Goal: Task Accomplishment & Management: Use online tool/utility

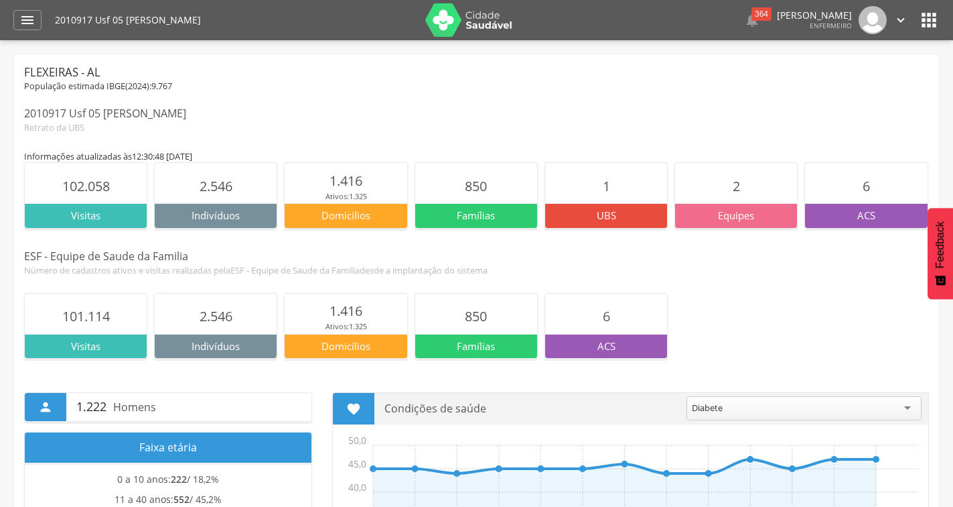
drag, startPoint x: 447, startPoint y: 22, endPoint x: 389, endPoint y: 10, distance: 58.9
click at [445, 21] on img at bounding box center [468, 19] width 87 height 33
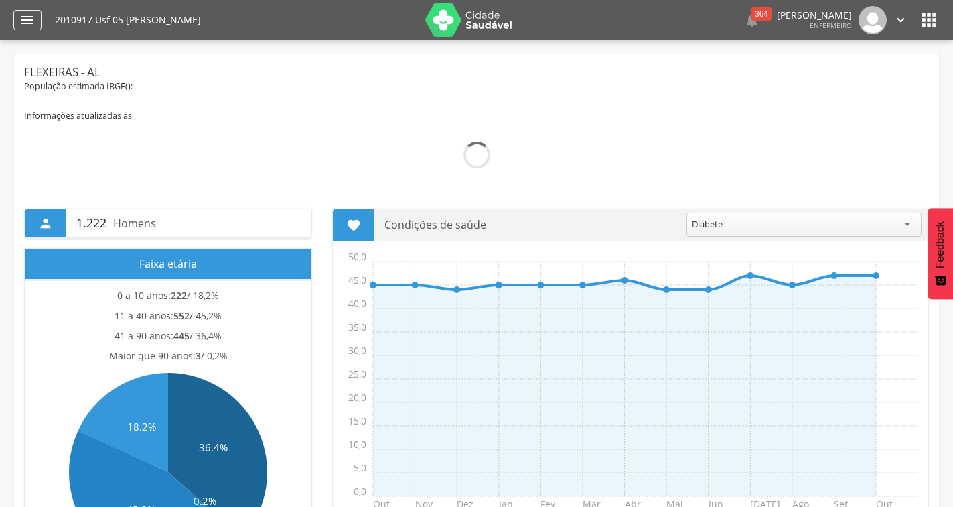
click at [34, 18] on icon "" at bounding box center [27, 20] width 16 height 16
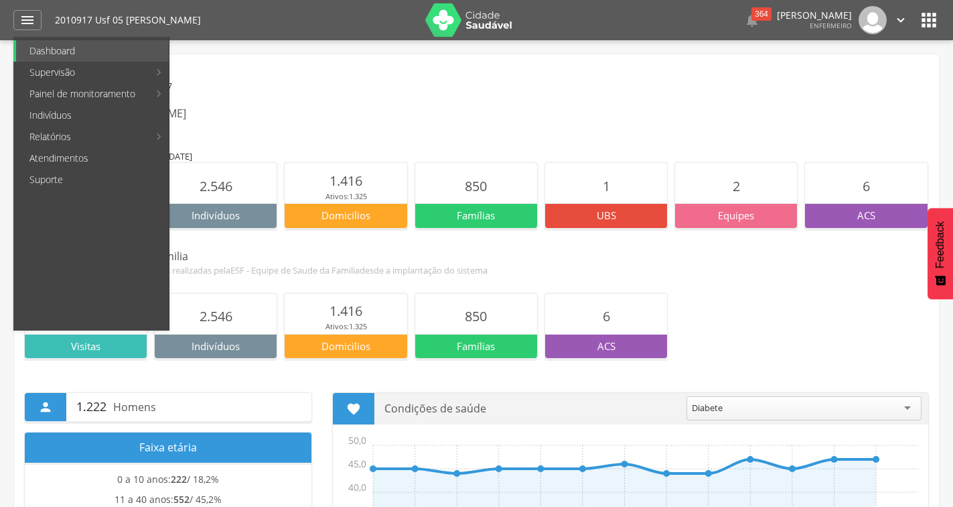
drag, startPoint x: 277, startPoint y: 74, endPoint x: 230, endPoint y: 74, distance: 46.9
click at [267, 74] on div "Flexeiras - AL" at bounding box center [476, 72] width 905 height 16
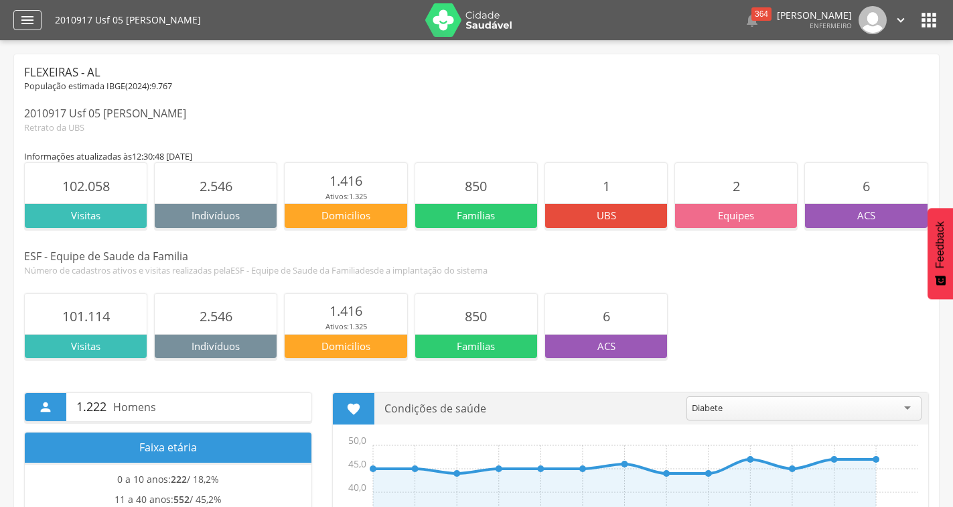
click at [31, 19] on icon "" at bounding box center [27, 20] width 16 height 16
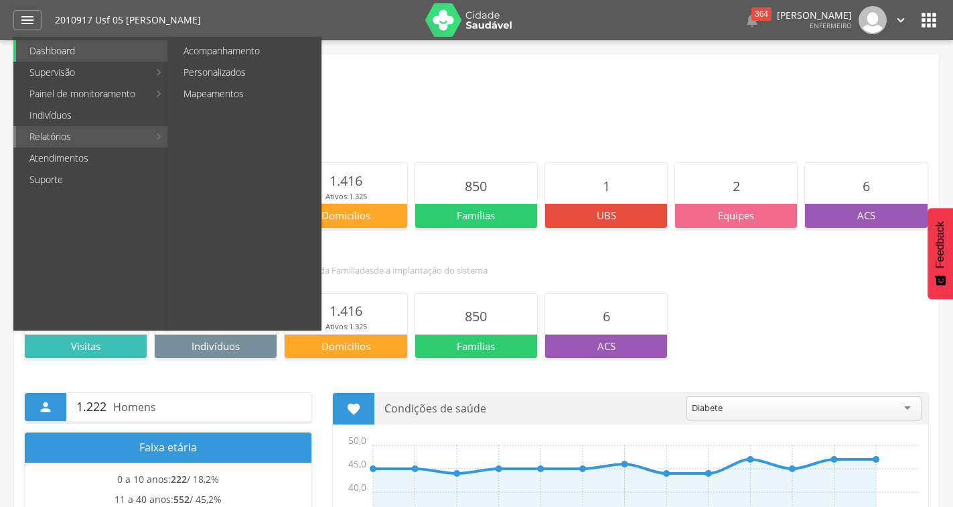
click at [133, 132] on link "Relatórios" at bounding box center [82, 136] width 133 height 21
click at [214, 49] on link "Acompanhamento" at bounding box center [245, 50] width 151 height 21
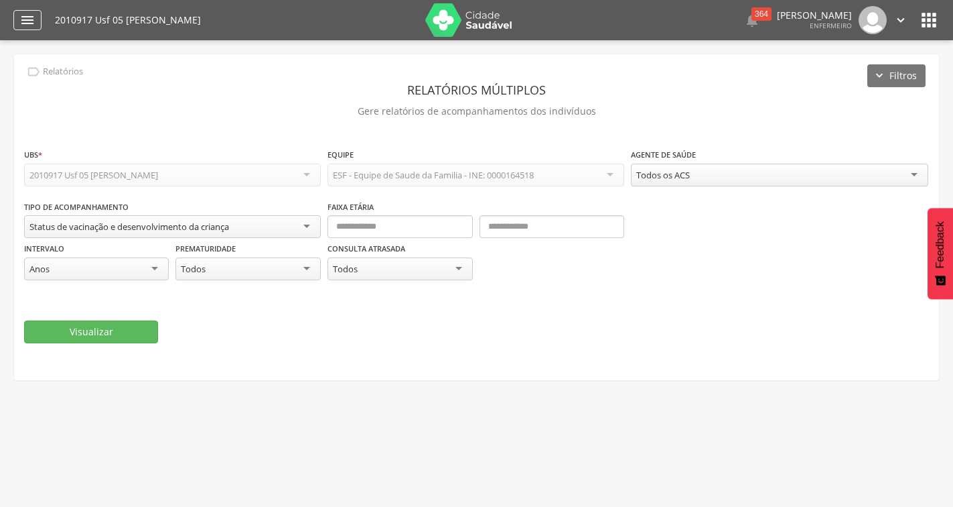
click at [33, 21] on icon "" at bounding box center [27, 20] width 16 height 16
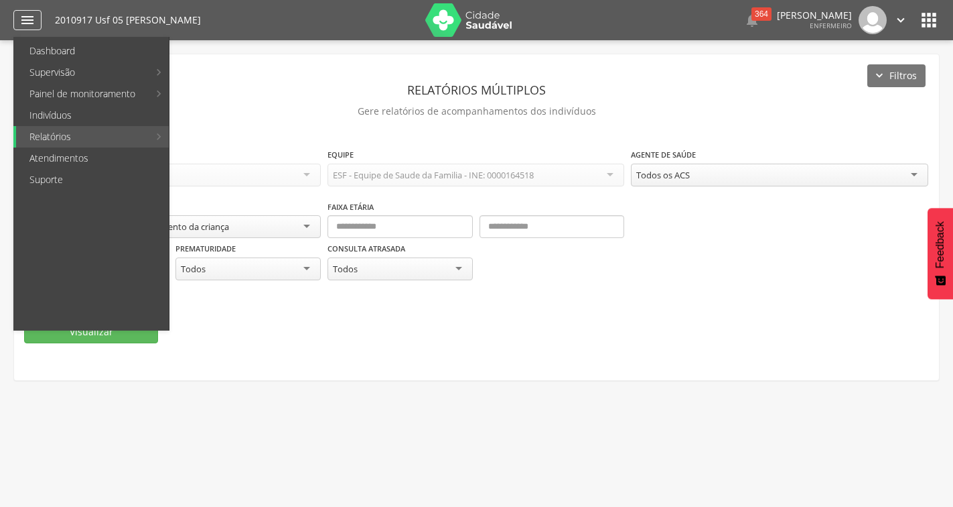
click at [31, 21] on icon "" at bounding box center [27, 20] width 16 height 16
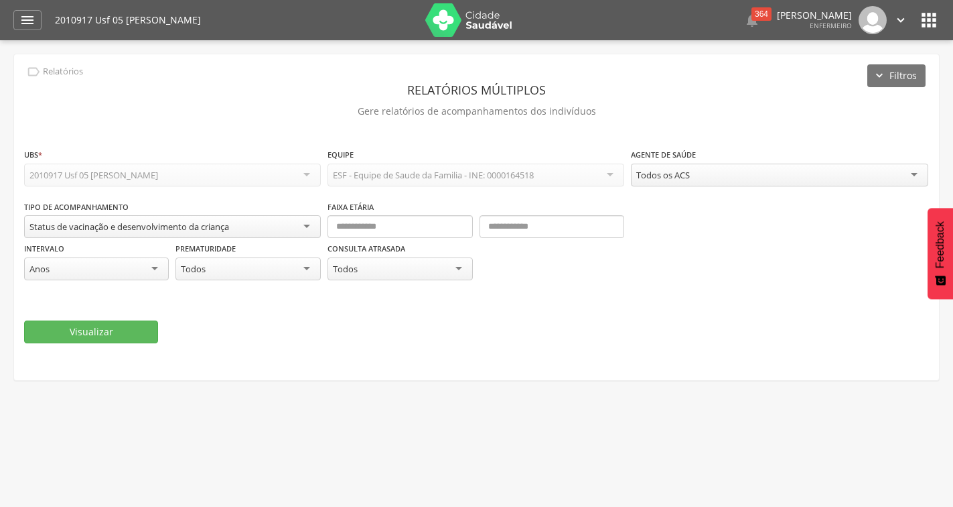
click at [460, 25] on img at bounding box center [468, 19] width 87 height 33
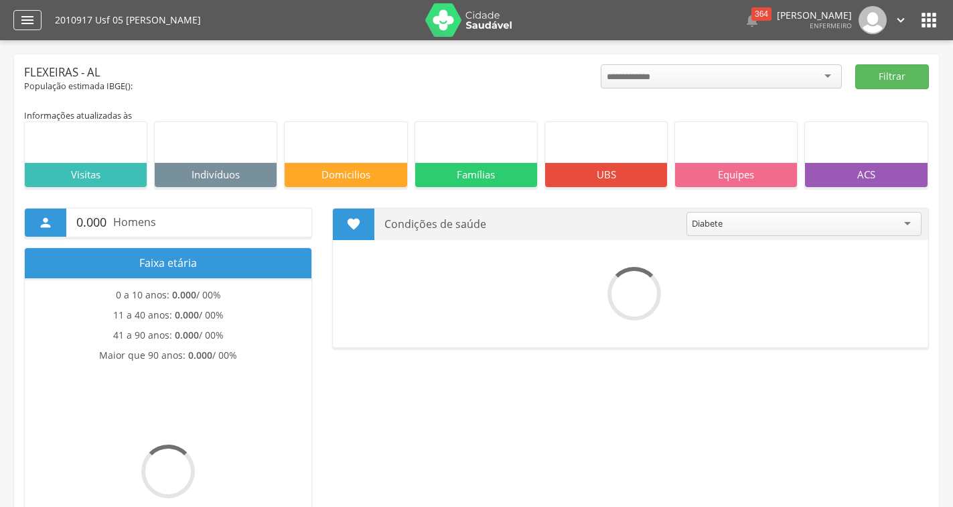
click at [25, 18] on icon "" at bounding box center [27, 20] width 16 height 16
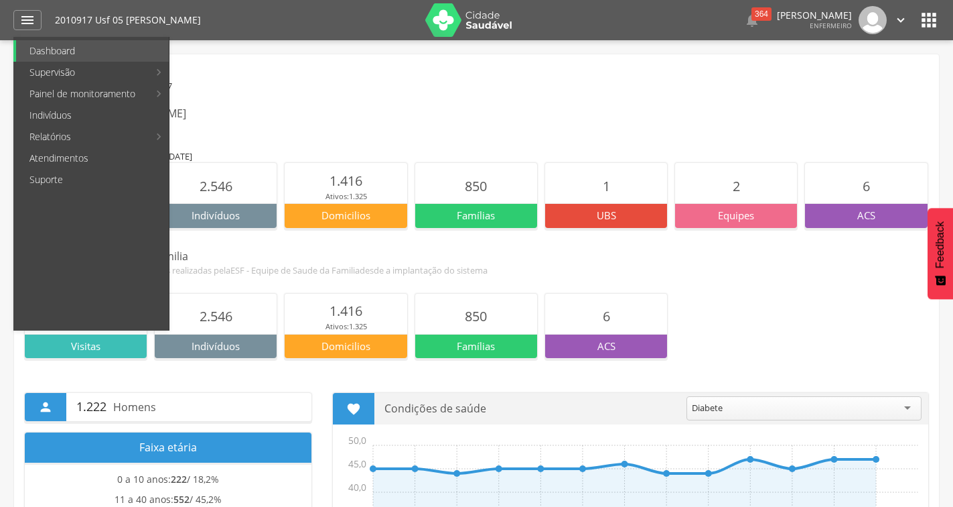
click at [324, 65] on div "Flexeiras - AL" at bounding box center [476, 72] width 905 height 16
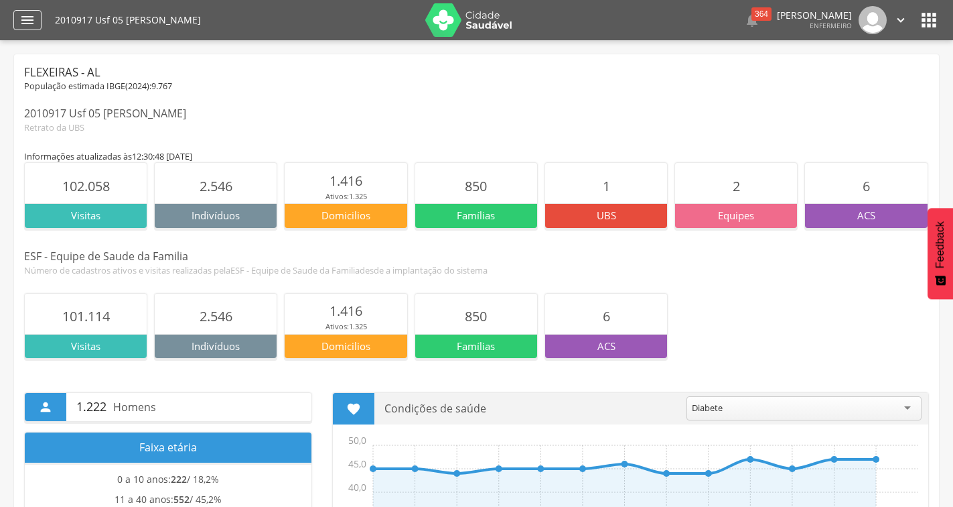
click at [21, 17] on icon "" at bounding box center [27, 20] width 16 height 16
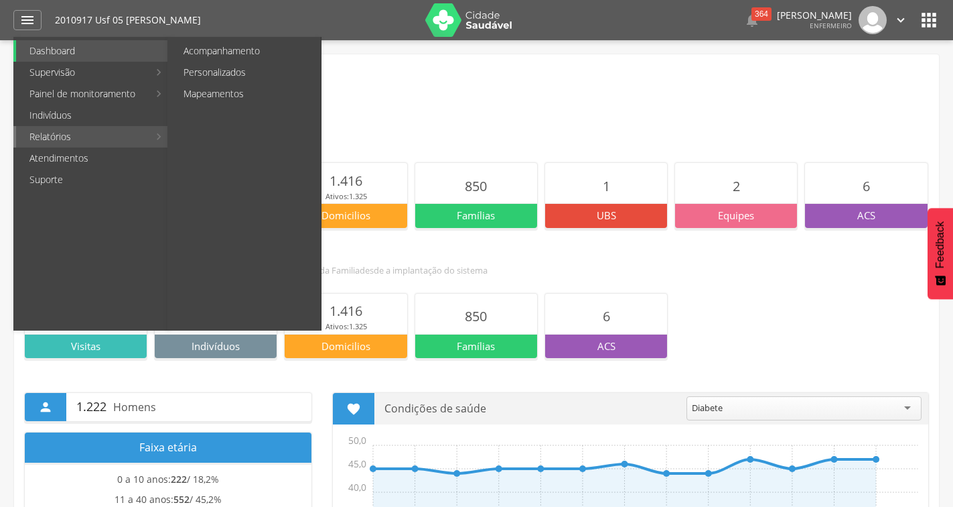
click at [131, 136] on link "Relatórios" at bounding box center [82, 136] width 133 height 21
click at [232, 74] on link "Personalizados" at bounding box center [245, 72] width 151 height 21
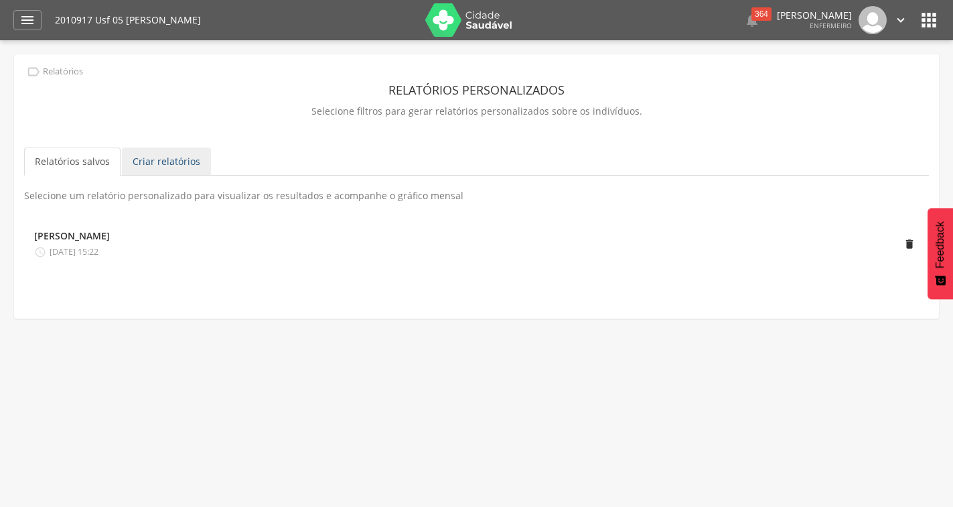
click at [163, 163] on link "Criar relatórios" at bounding box center [166, 161] width 89 height 28
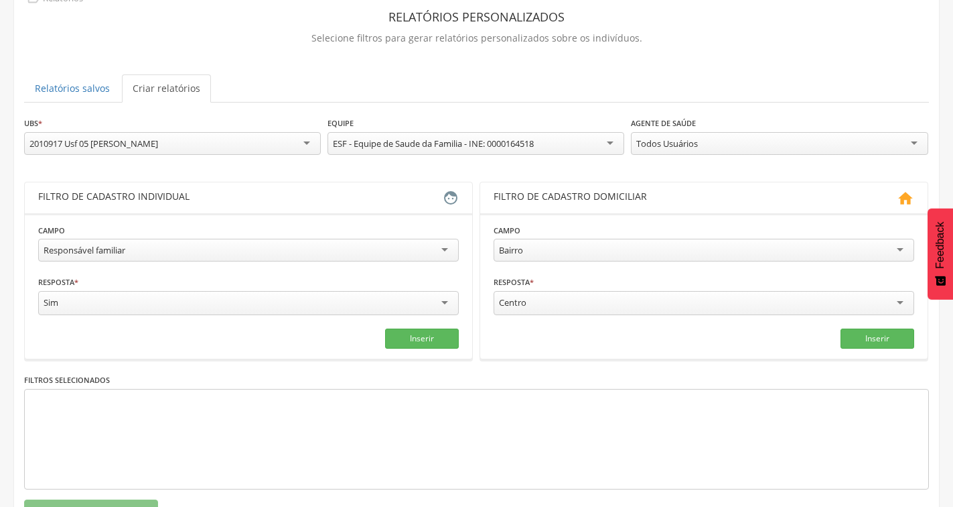
scroll to position [137, 0]
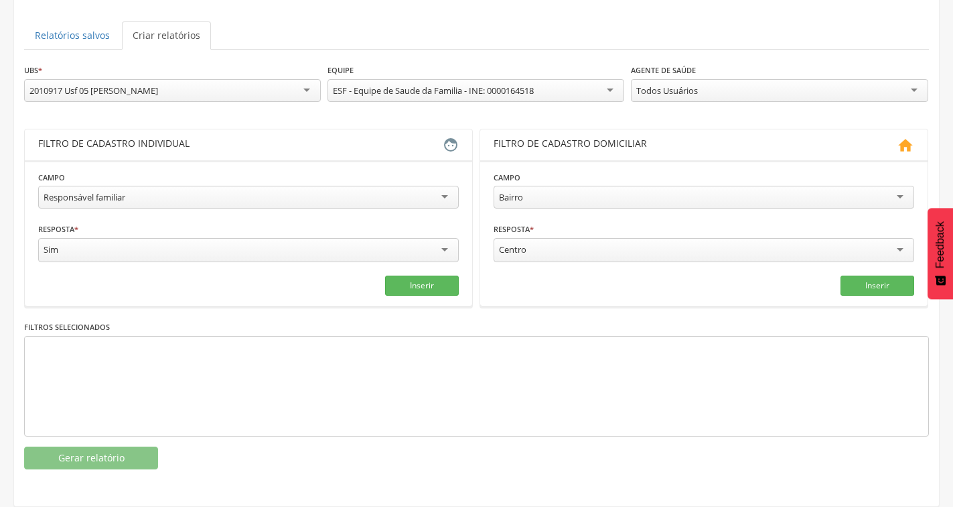
click at [78, 191] on div "Responsável familiar" at bounding box center [85, 197] width 82 height 12
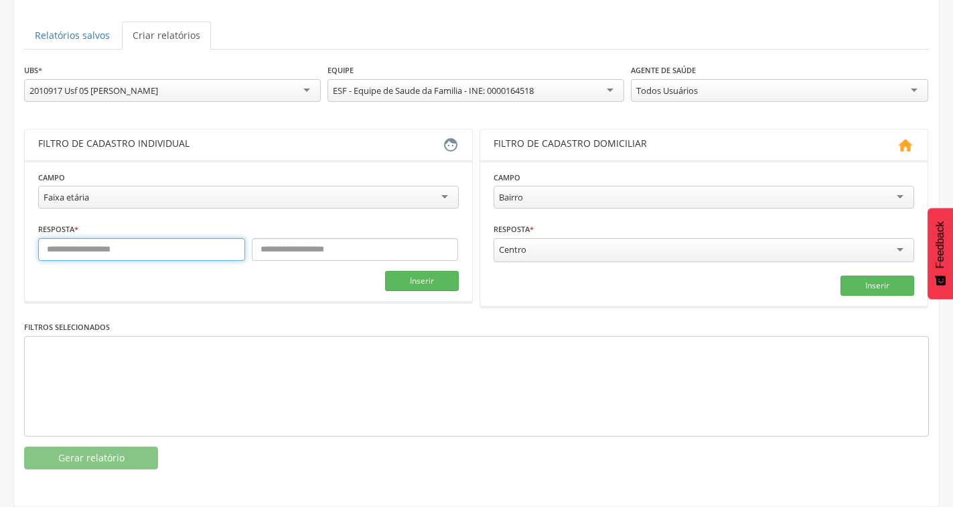
click at [146, 242] on input "text" at bounding box center [141, 249] width 207 height 23
type input "*"
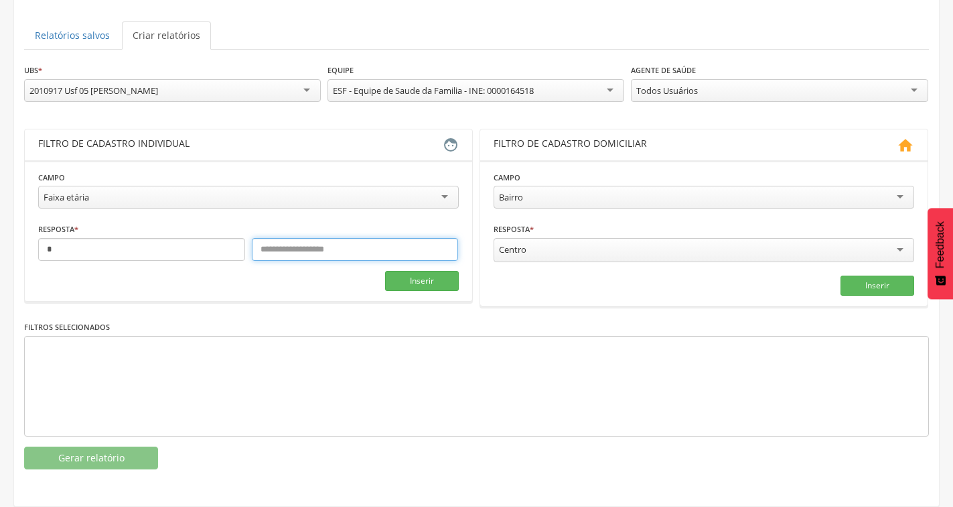
click at [277, 238] on input "text" at bounding box center [355, 249] width 207 height 23
type input "*"
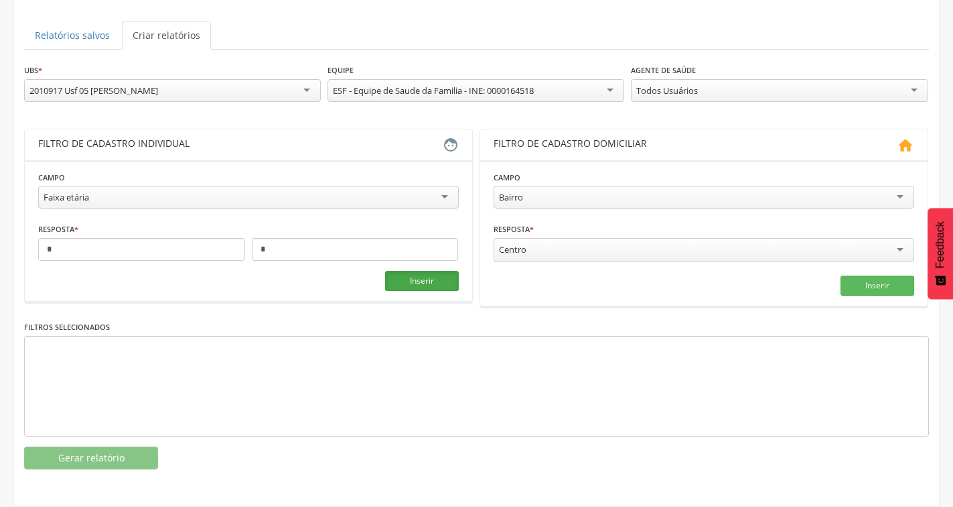
click at [426, 271] on button "Inserir" at bounding box center [422, 281] width 74 height 20
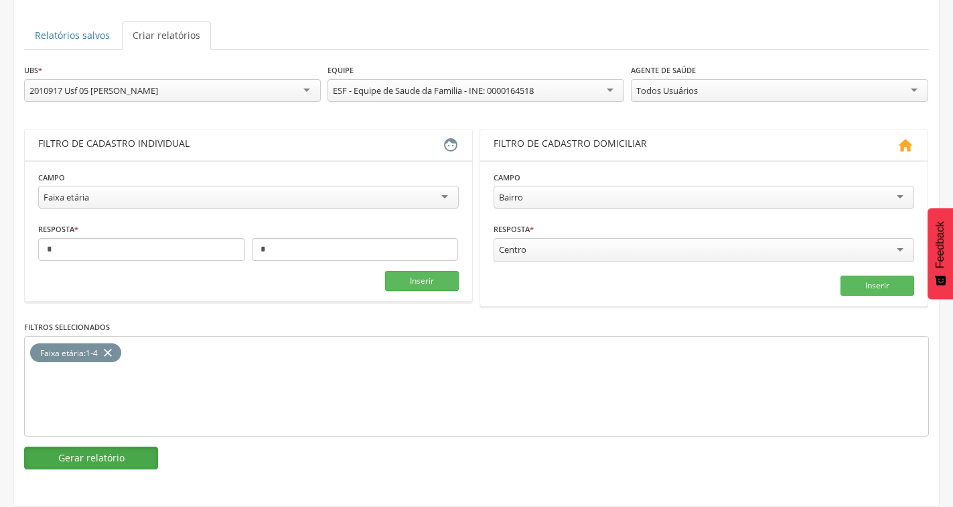
click at [107, 446] on button "Gerar relatório" at bounding box center [91, 457] width 134 height 23
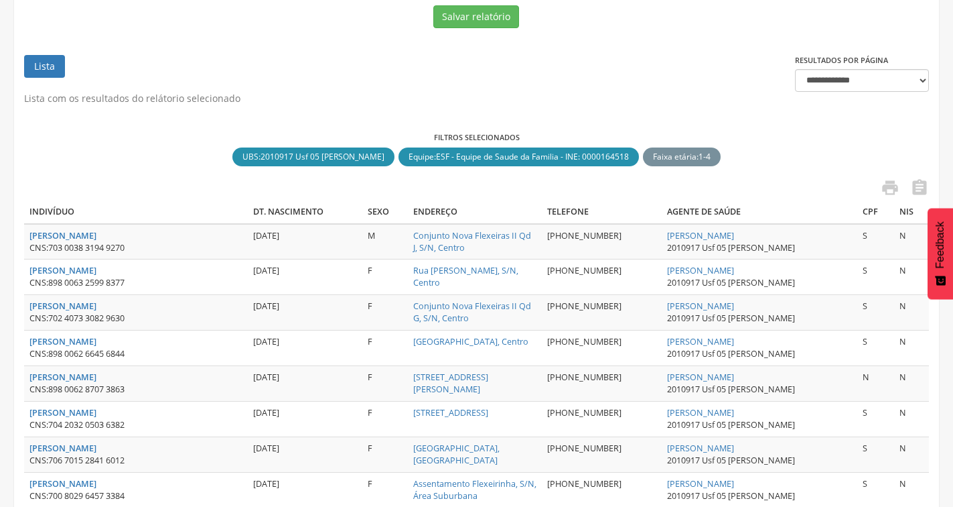
scroll to position [217, 0]
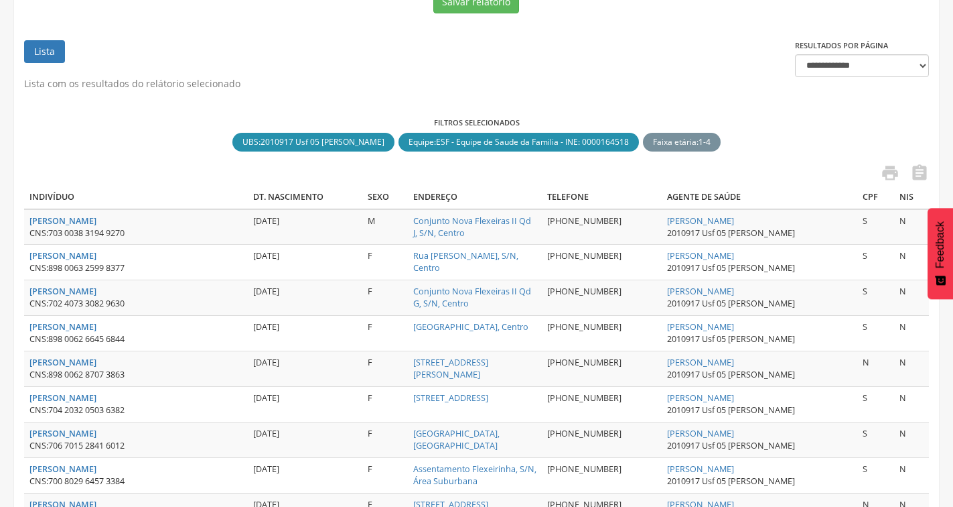
click at [399, 60] on ul "Lista" at bounding box center [409, 58] width 771 height 37
click at [44, 45] on link "Lista" at bounding box center [44, 51] width 41 height 23
click at [48, 50] on link "Lista" at bounding box center [44, 51] width 41 height 23
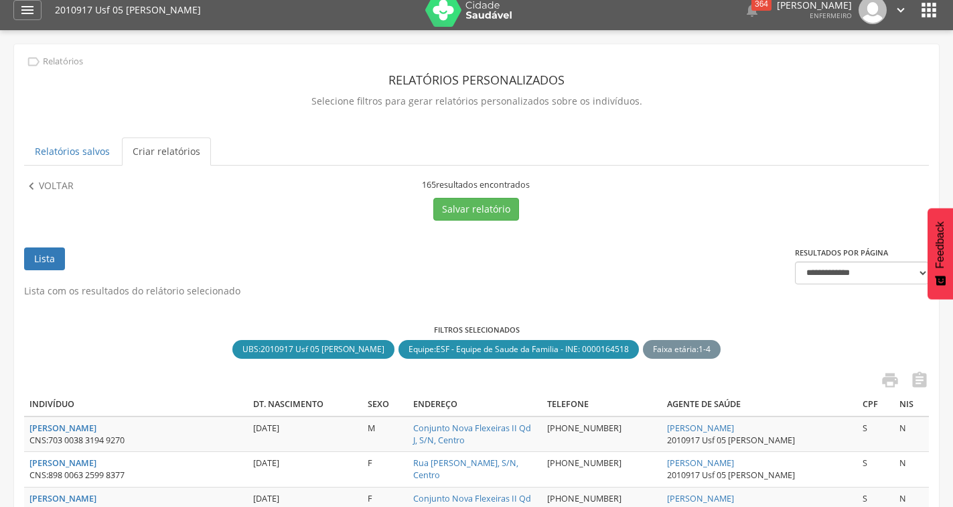
scroll to position [0, 0]
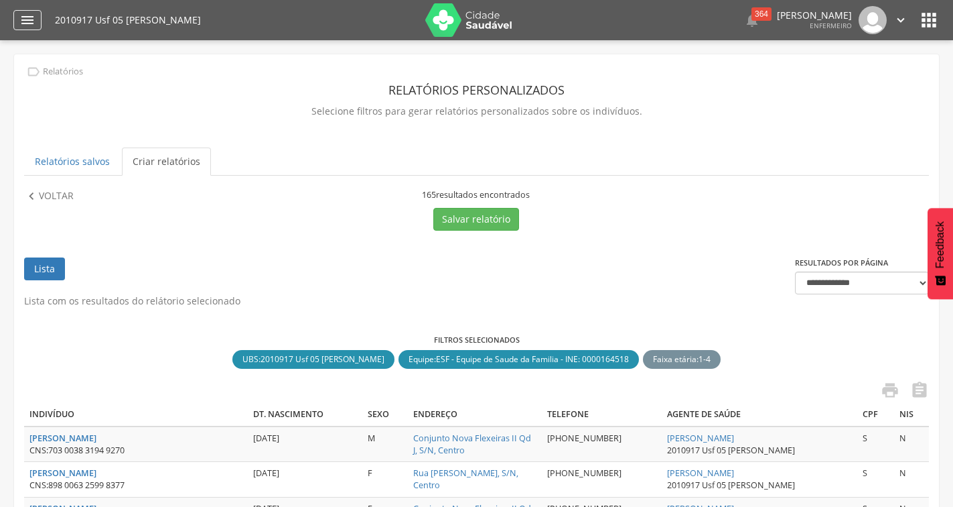
click at [27, 17] on icon "" at bounding box center [27, 20] width 16 height 16
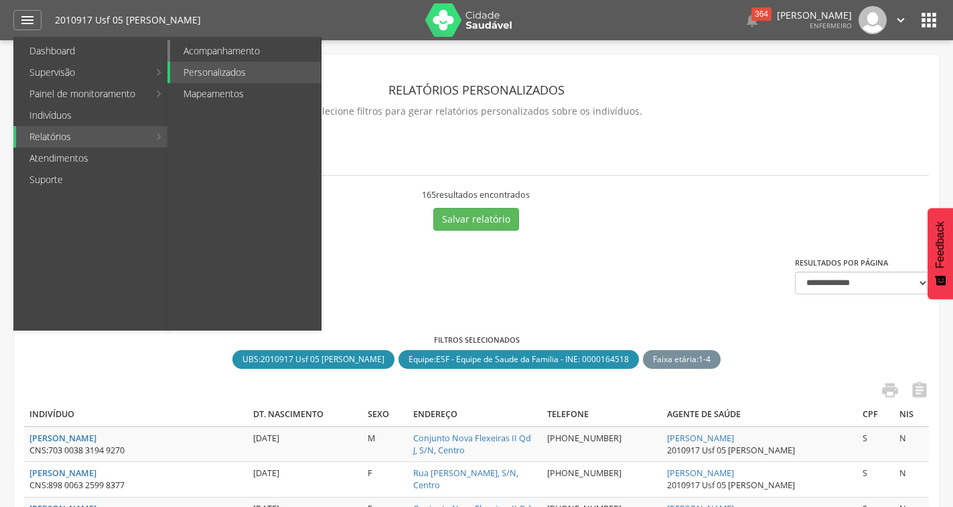
click at [215, 48] on link "Acompanhamento" at bounding box center [245, 50] width 151 height 21
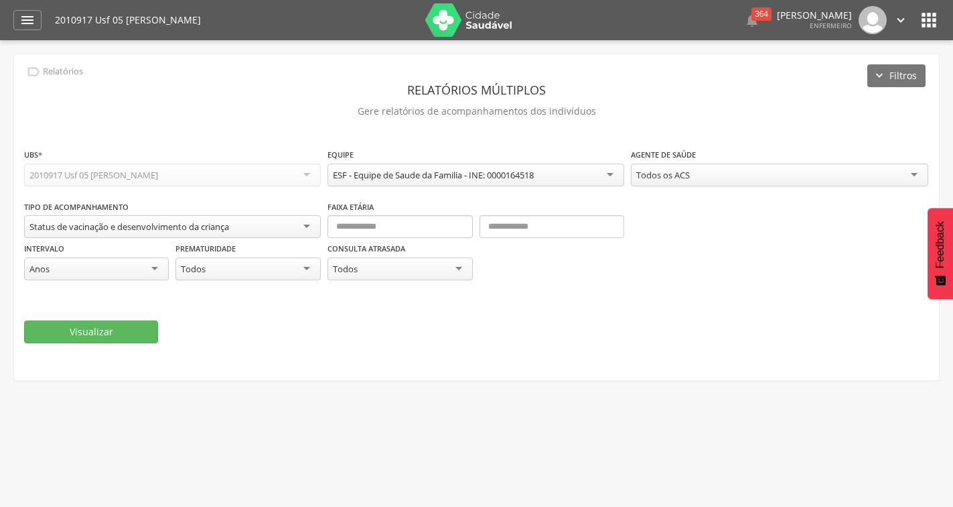
click at [159, 265] on div "Anos" at bounding box center [96, 268] width 145 height 23
click at [52, 309] on fieldset "**********" at bounding box center [476, 245] width 905 height 197
click at [371, 227] on input "text" at bounding box center [400, 226] width 145 height 23
type input "**"
click at [504, 223] on input "text" at bounding box center [552, 226] width 145 height 23
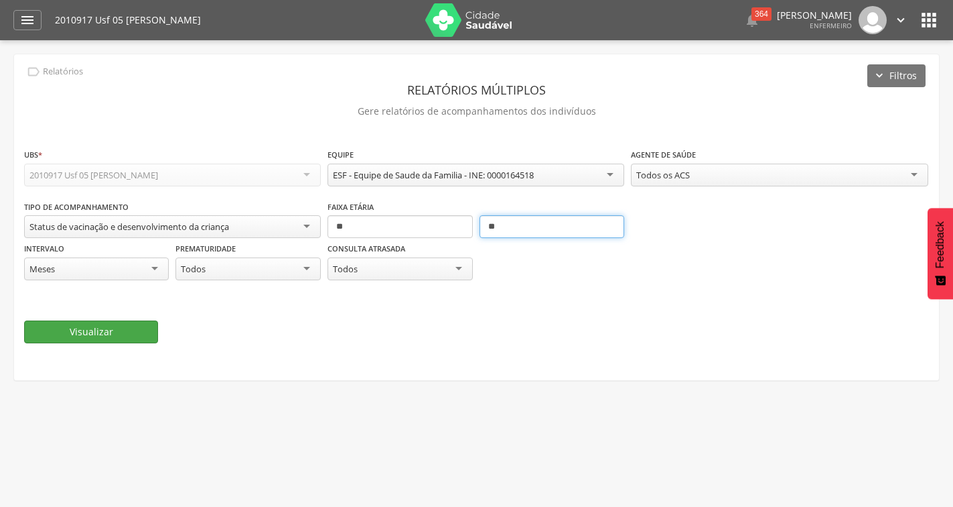
type input "**"
click at [57, 329] on button "Visualizar" at bounding box center [91, 331] width 134 height 23
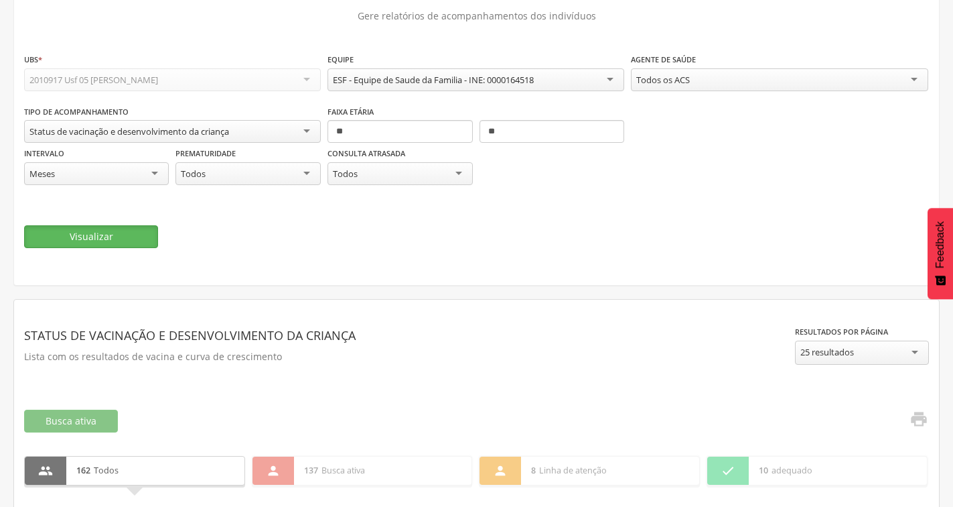
scroll to position [88, 0]
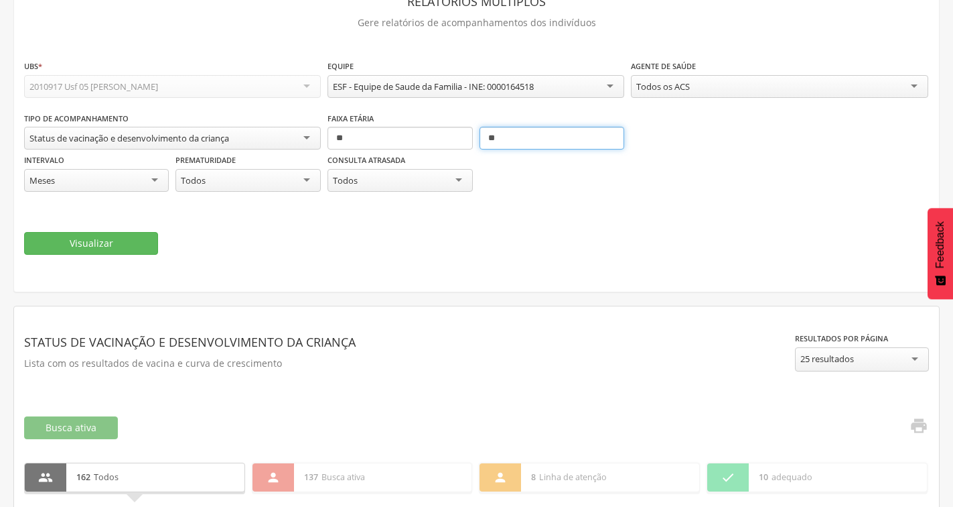
click at [509, 141] on input "**" at bounding box center [552, 138] width 145 height 23
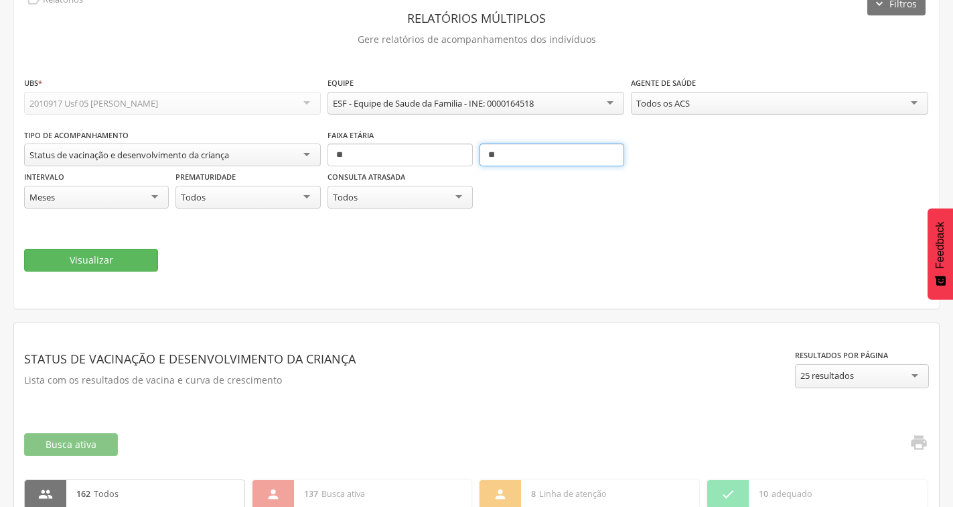
scroll to position [0, 0]
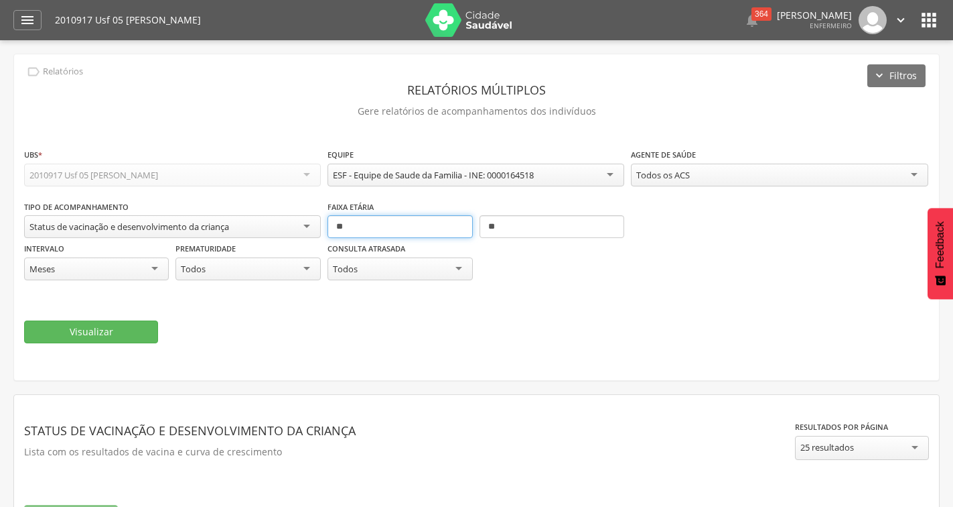
click at [350, 226] on input "**" at bounding box center [400, 226] width 145 height 23
type input "*"
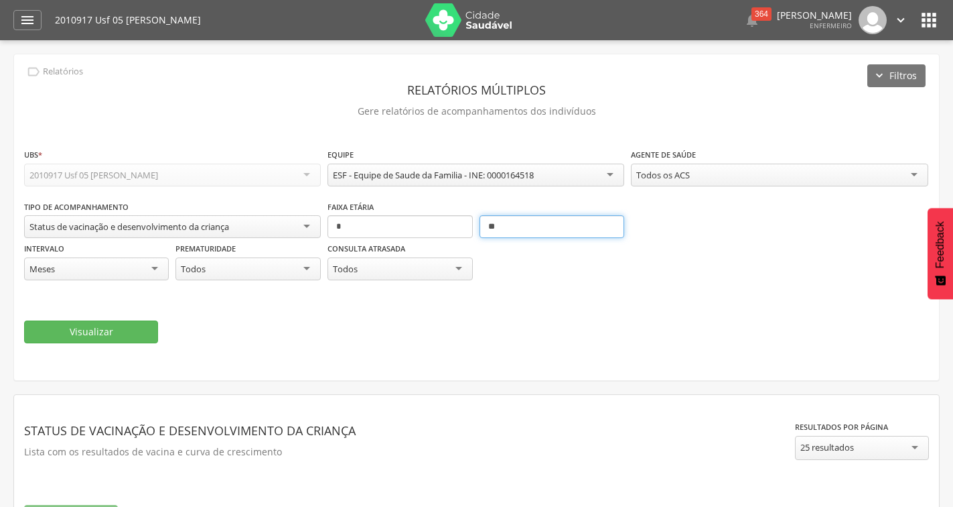
click at [527, 228] on input "**" at bounding box center [552, 226] width 145 height 23
type input "*"
type input "**"
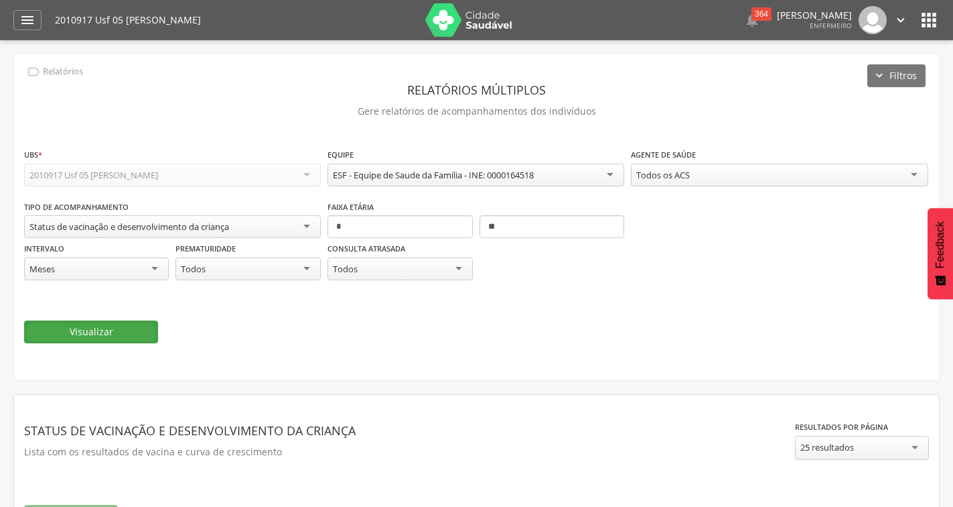
click at [92, 330] on button "Visualizar" at bounding box center [91, 331] width 134 height 23
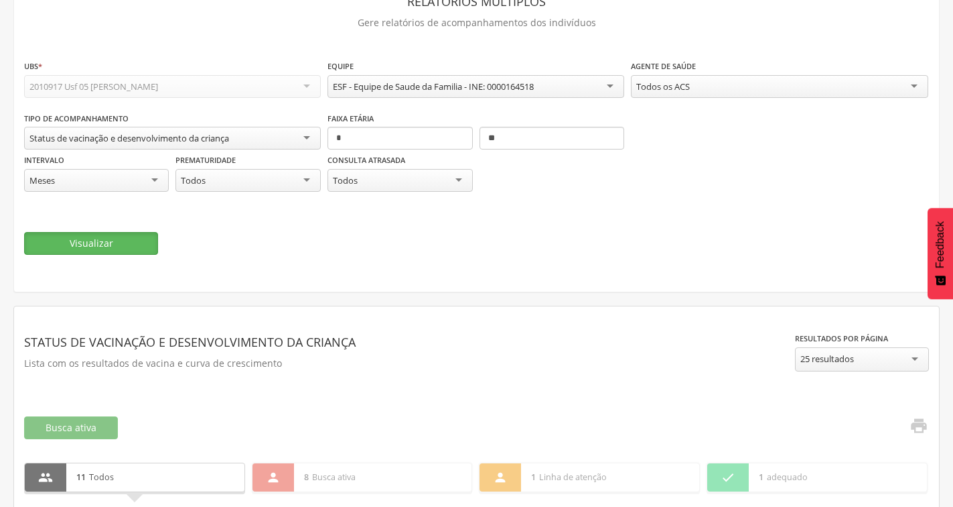
scroll to position [265, 0]
